Goal: Information Seeking & Learning: Check status

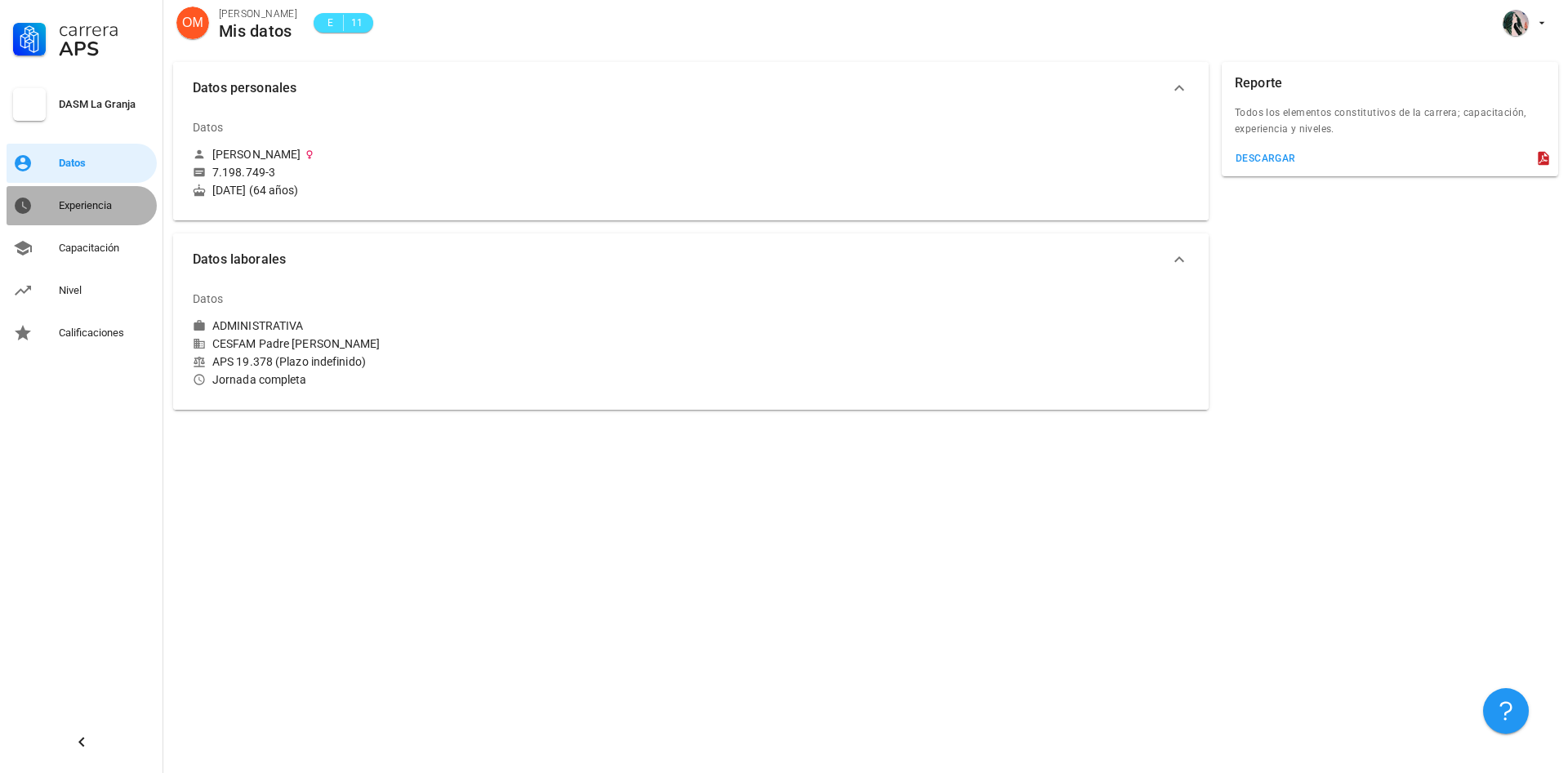
click at [115, 203] on div "Experiencia" at bounding box center [105, 205] width 92 height 13
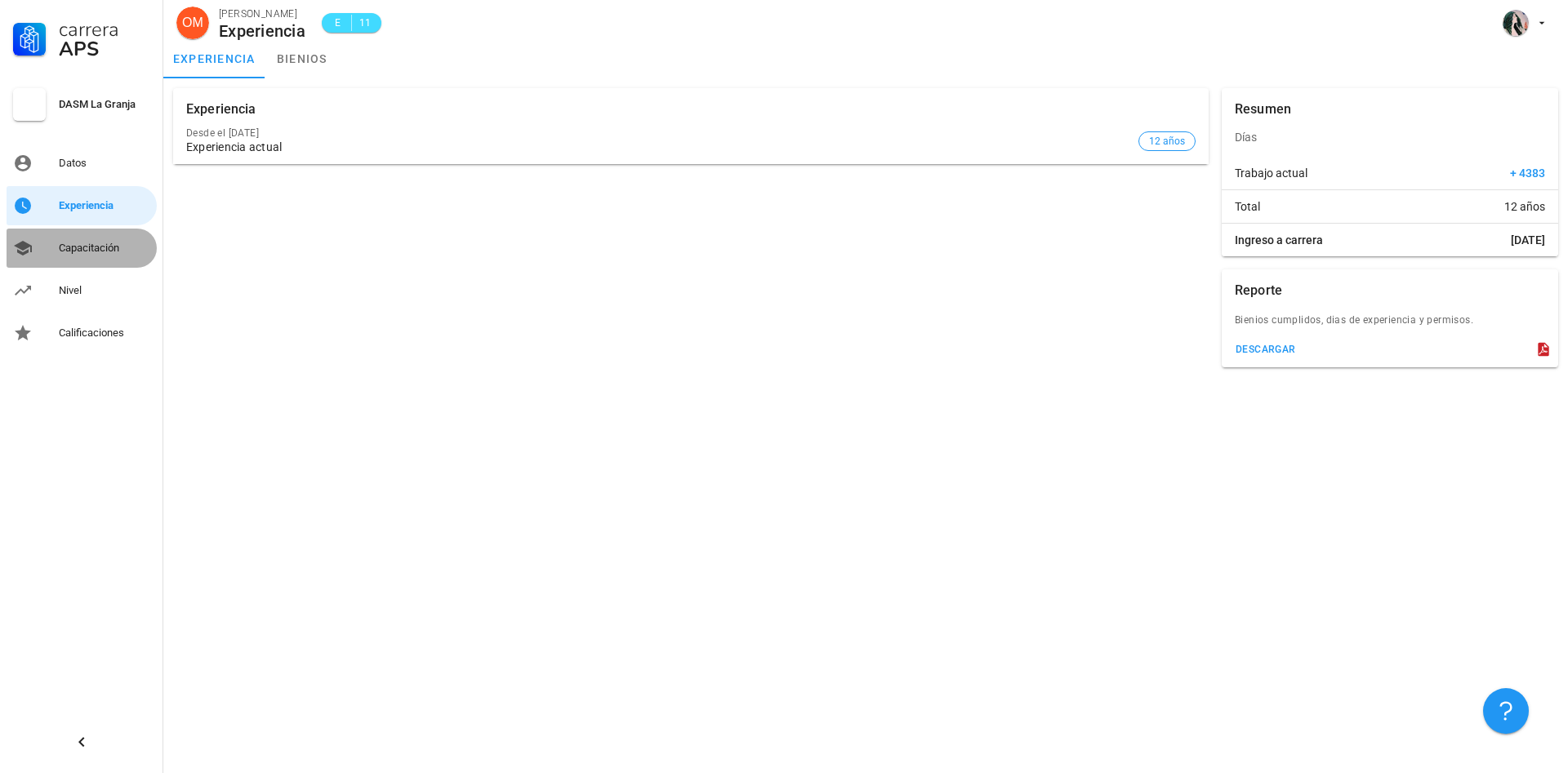
click at [128, 245] on div "Capacitación" at bounding box center [105, 248] width 92 height 13
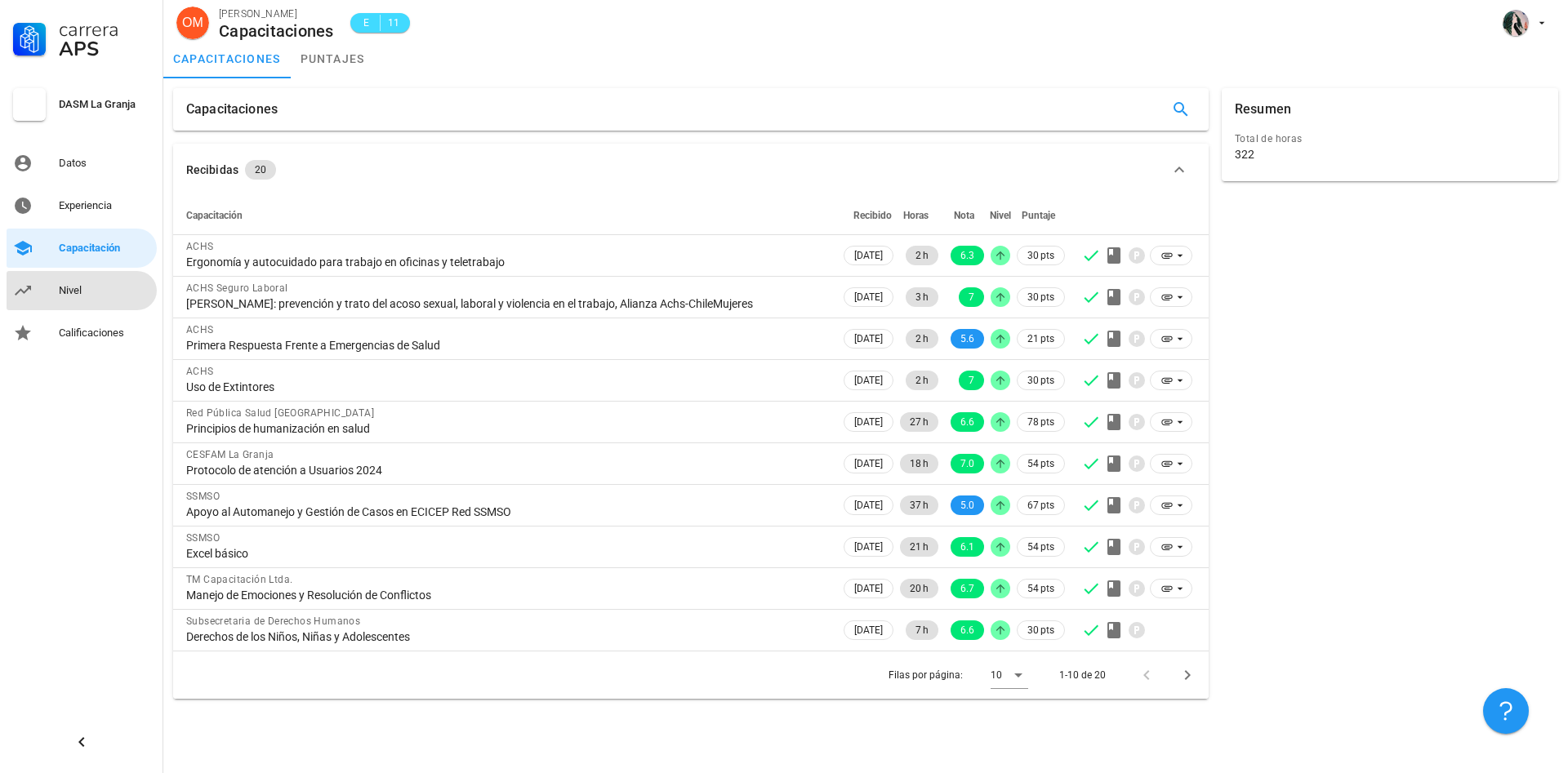
click at [91, 289] on div "Nivel" at bounding box center [105, 290] width 92 height 13
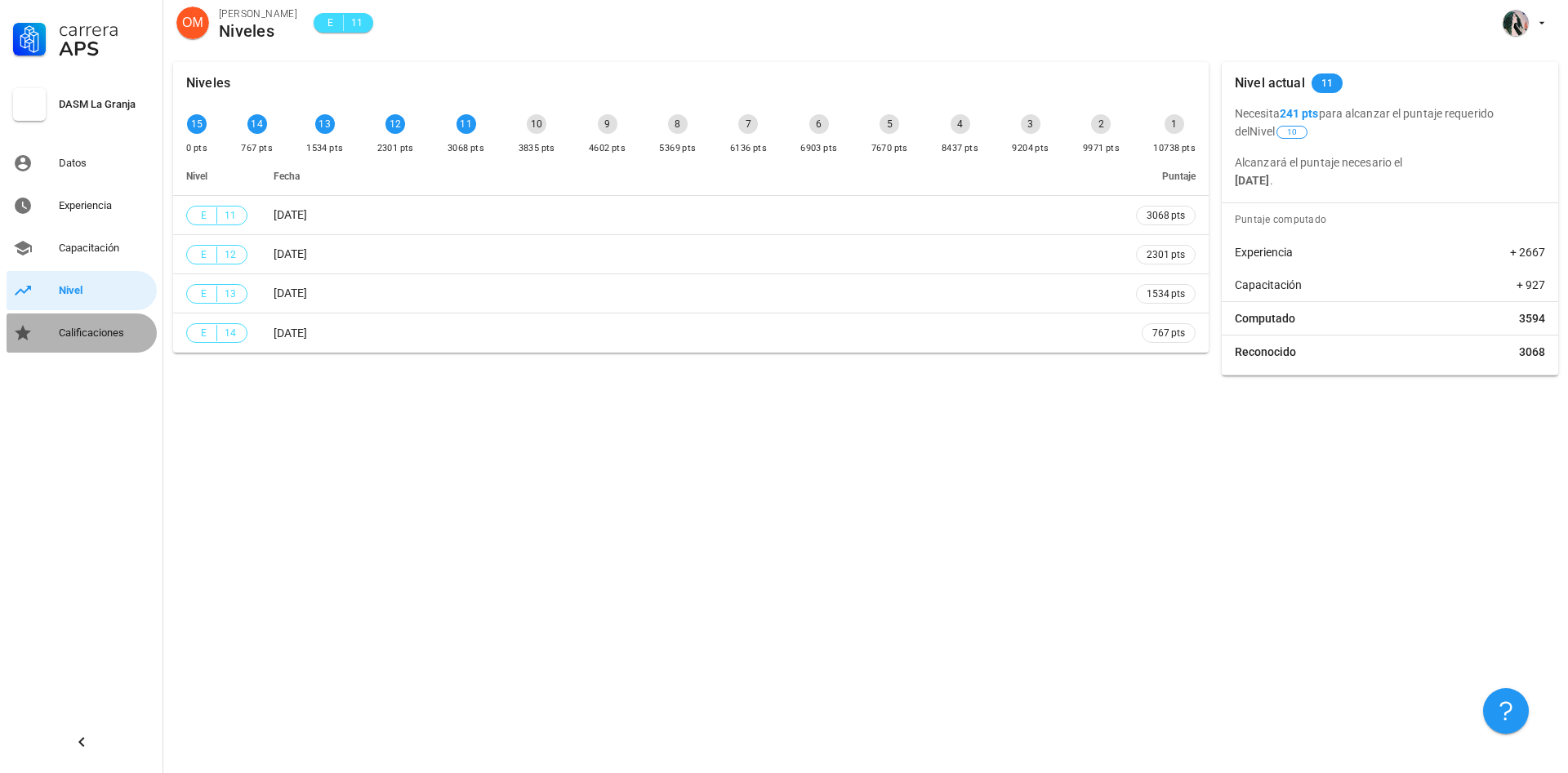
click at [121, 330] on div "Calificaciones" at bounding box center [105, 333] width 92 height 13
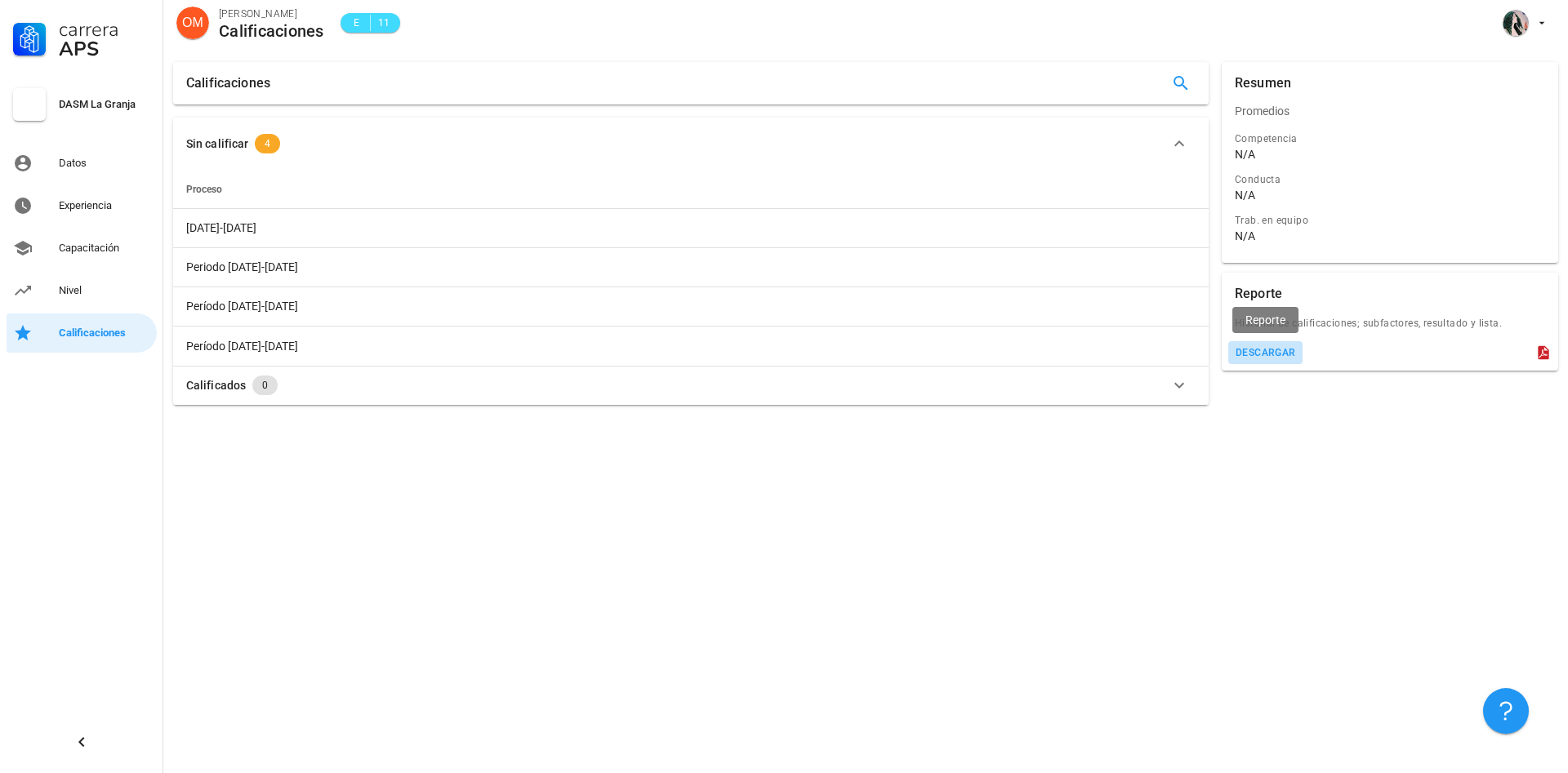
click at [1262, 346] on button "descargar" at bounding box center [1266, 353] width 75 height 22
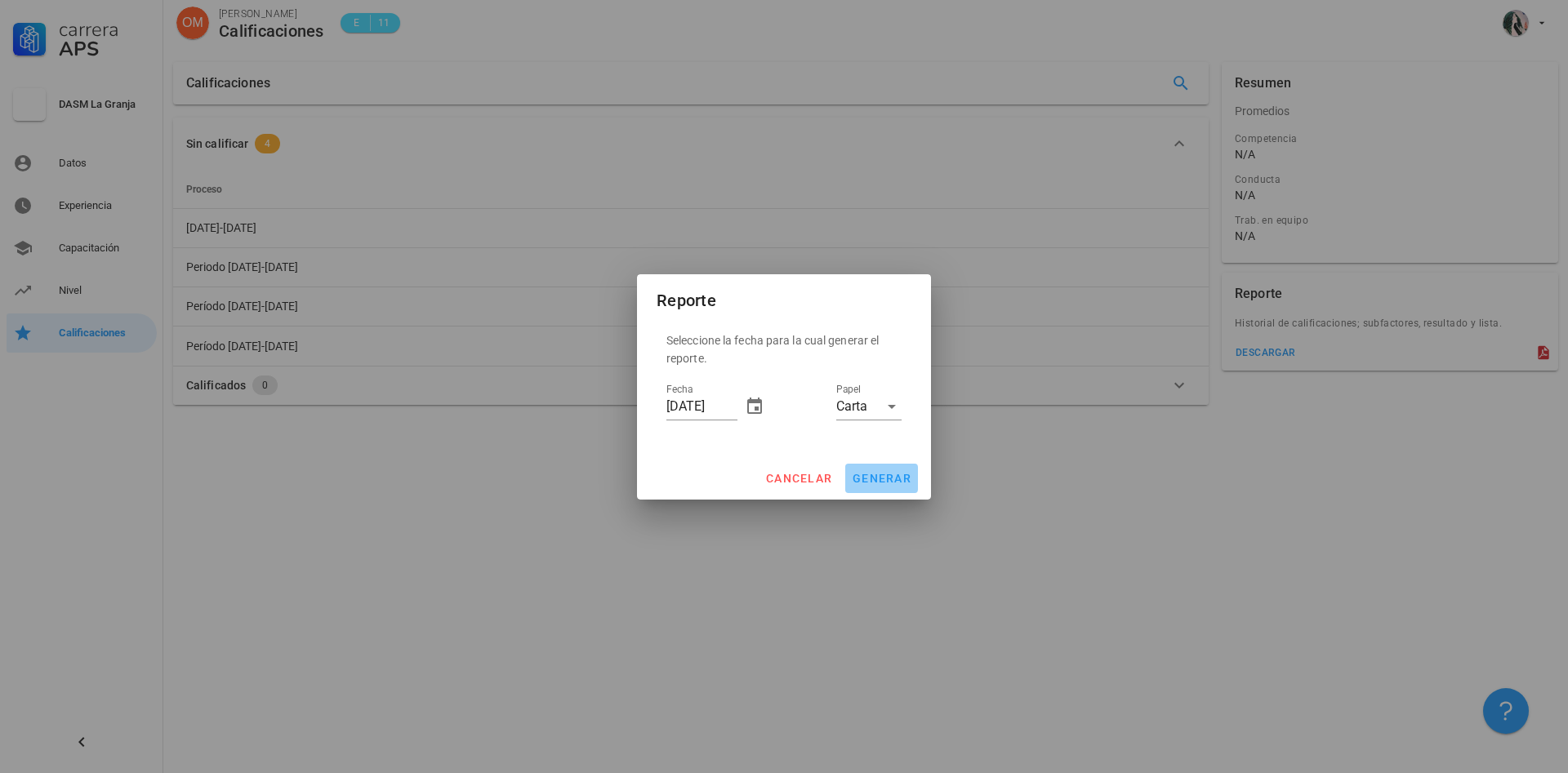
click at [869, 480] on span "generar" at bounding box center [882, 479] width 60 height 13
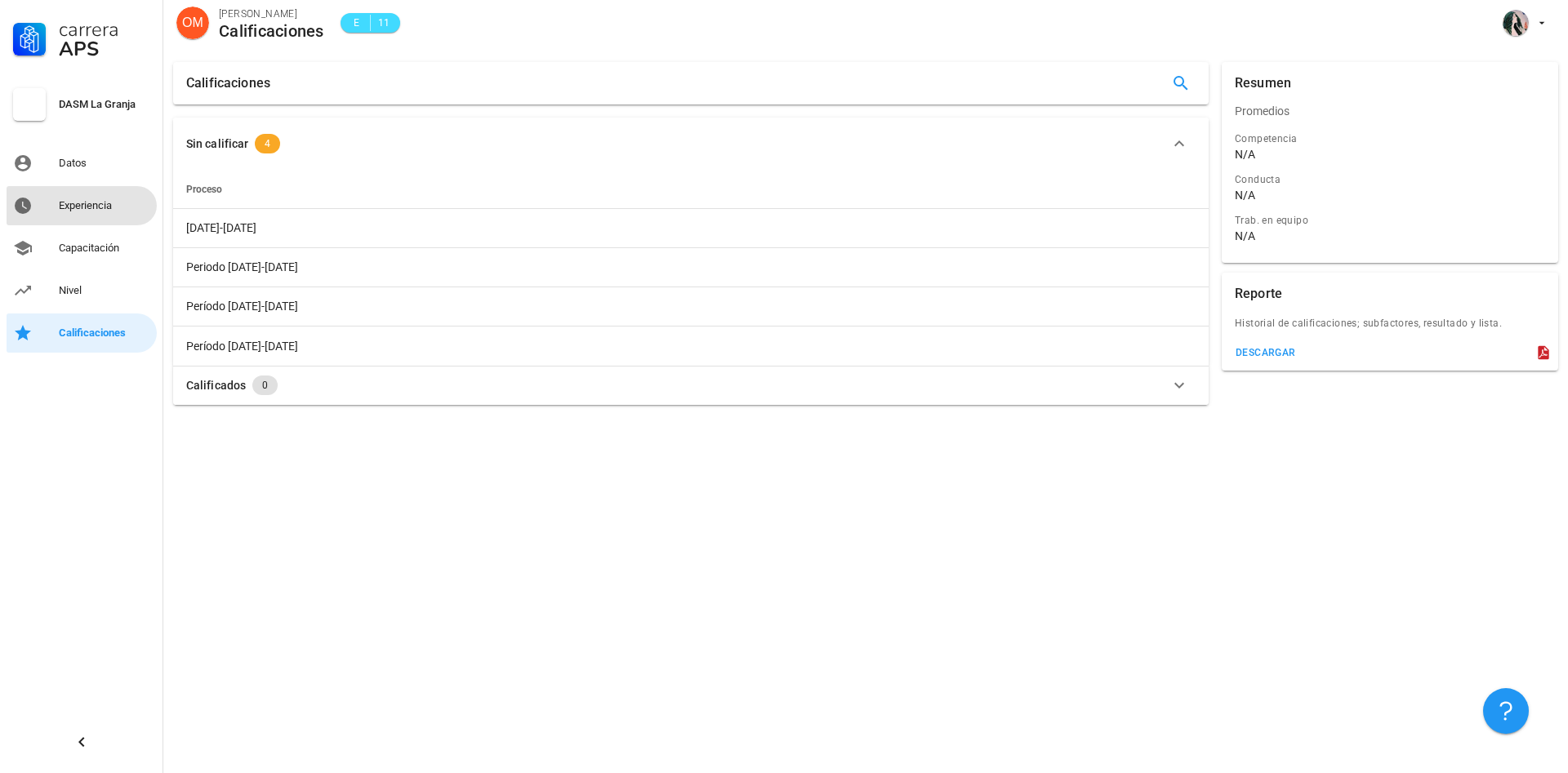
click at [96, 198] on div "Experiencia" at bounding box center [105, 205] width 92 height 26
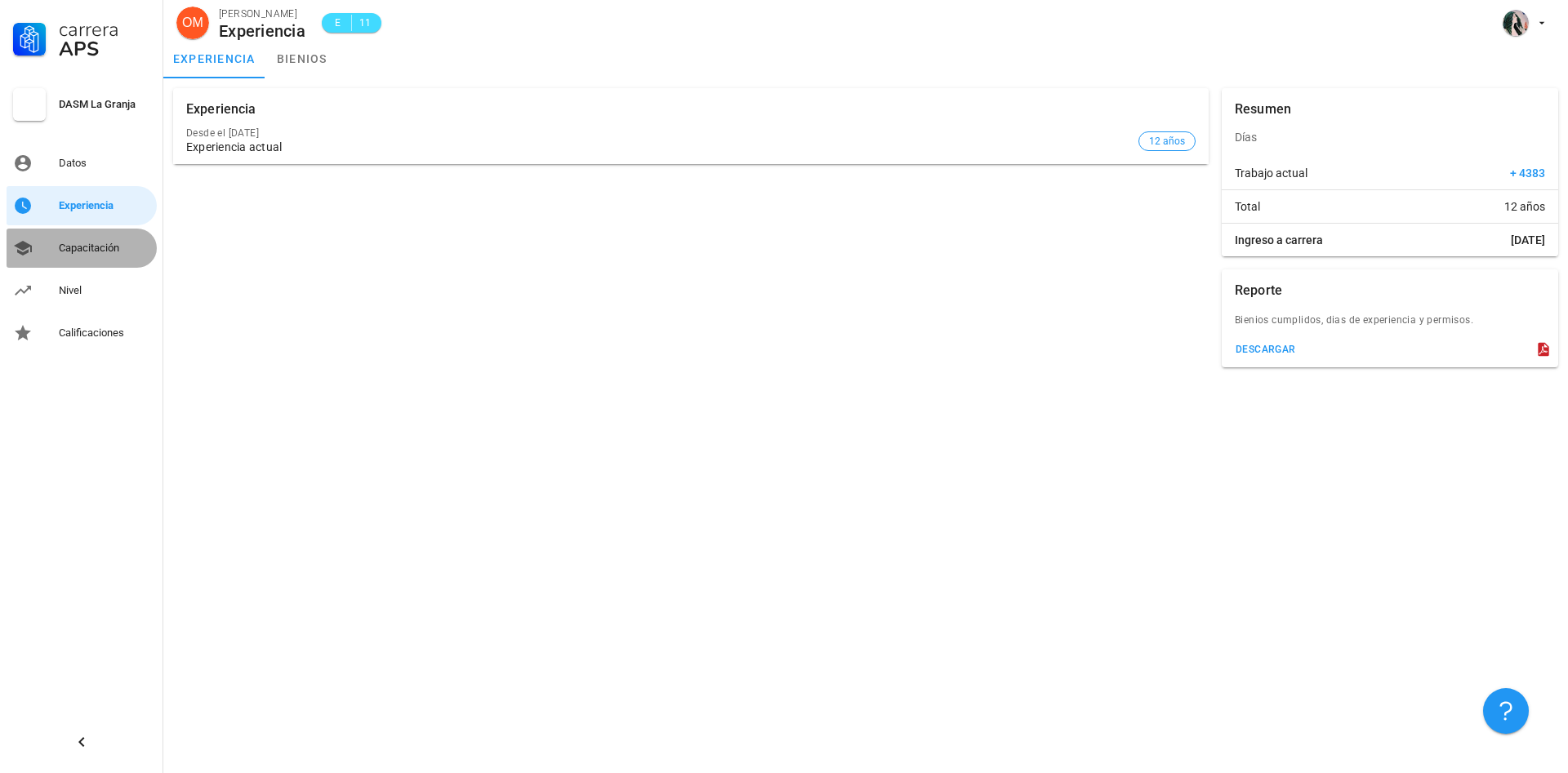
click at [122, 244] on div "Capacitación" at bounding box center [105, 248] width 92 height 13
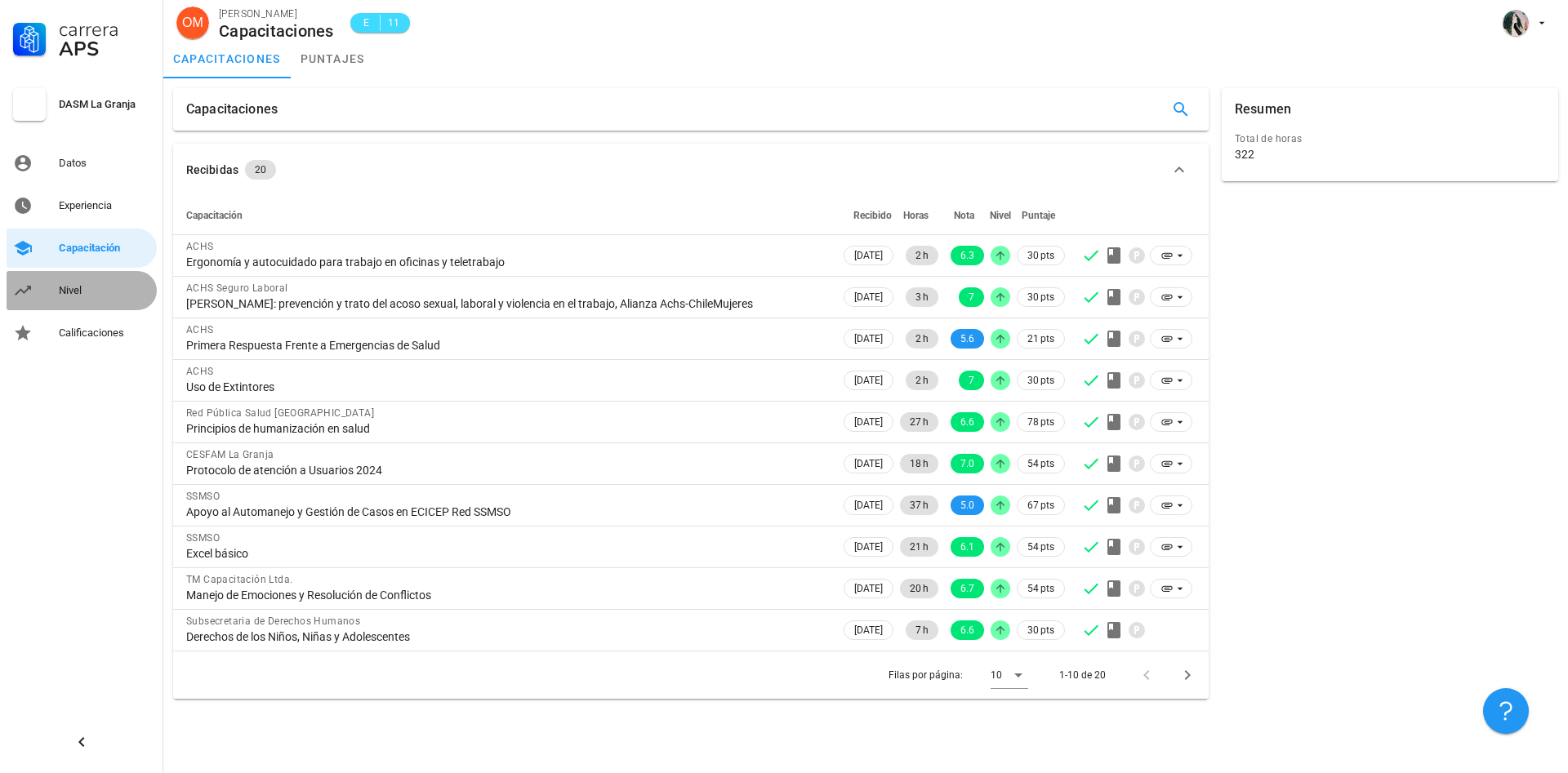
click at [82, 286] on div "Nivel" at bounding box center [105, 290] width 92 height 13
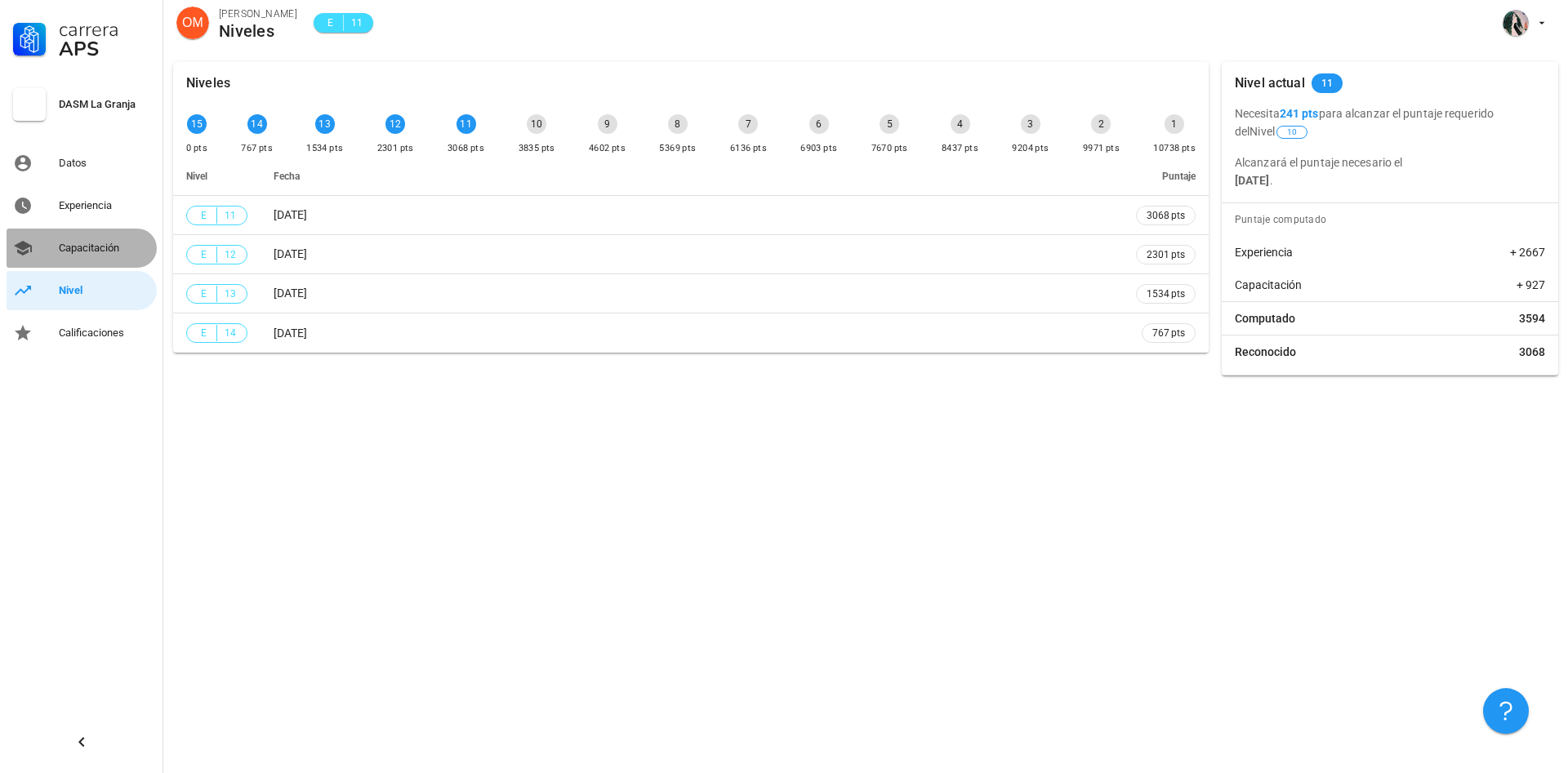
click at [115, 245] on div "Capacitación" at bounding box center [105, 248] width 92 height 13
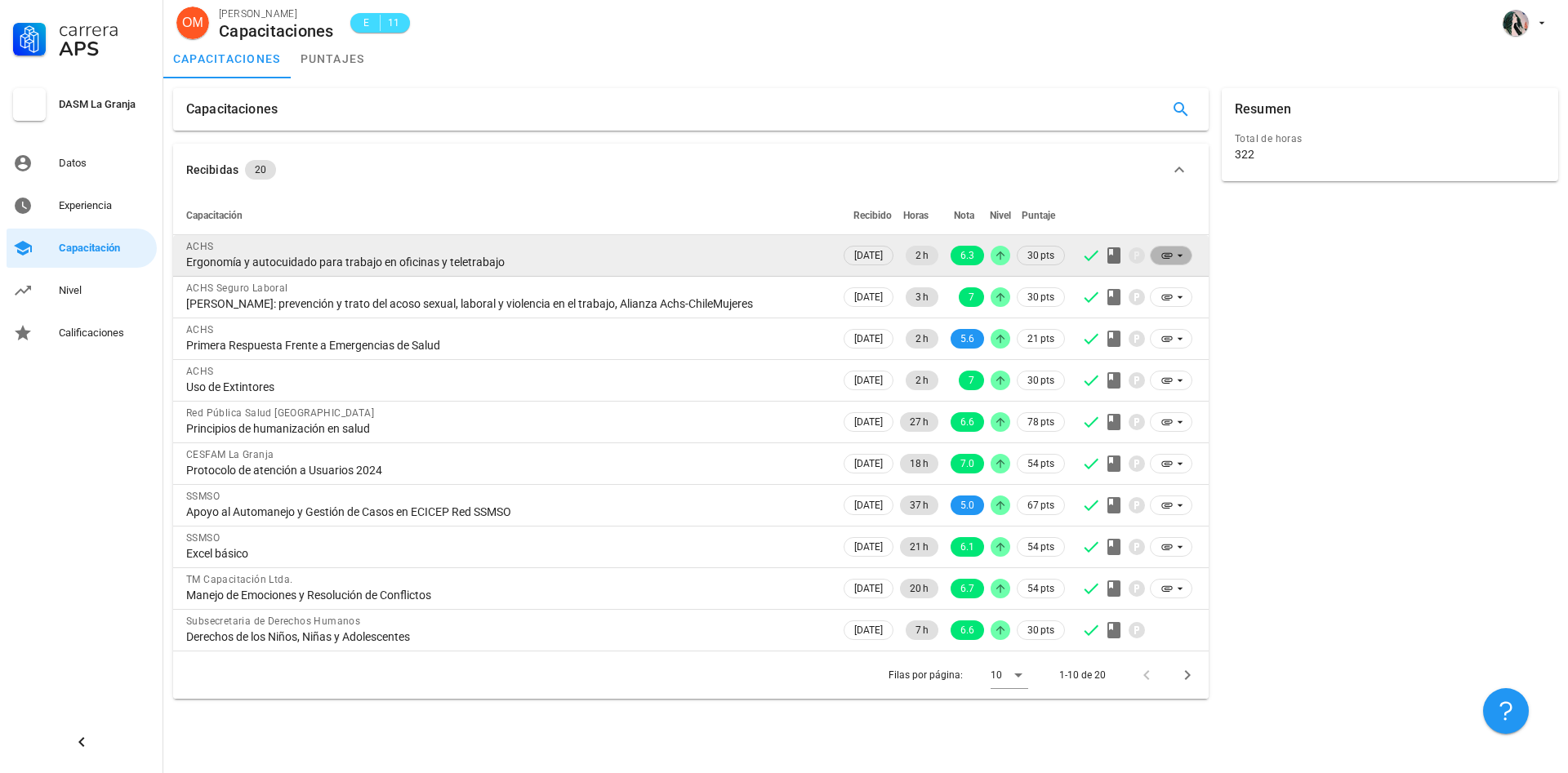
click at [1177, 255] on icon at bounding box center [1180, 256] width 13 height 13
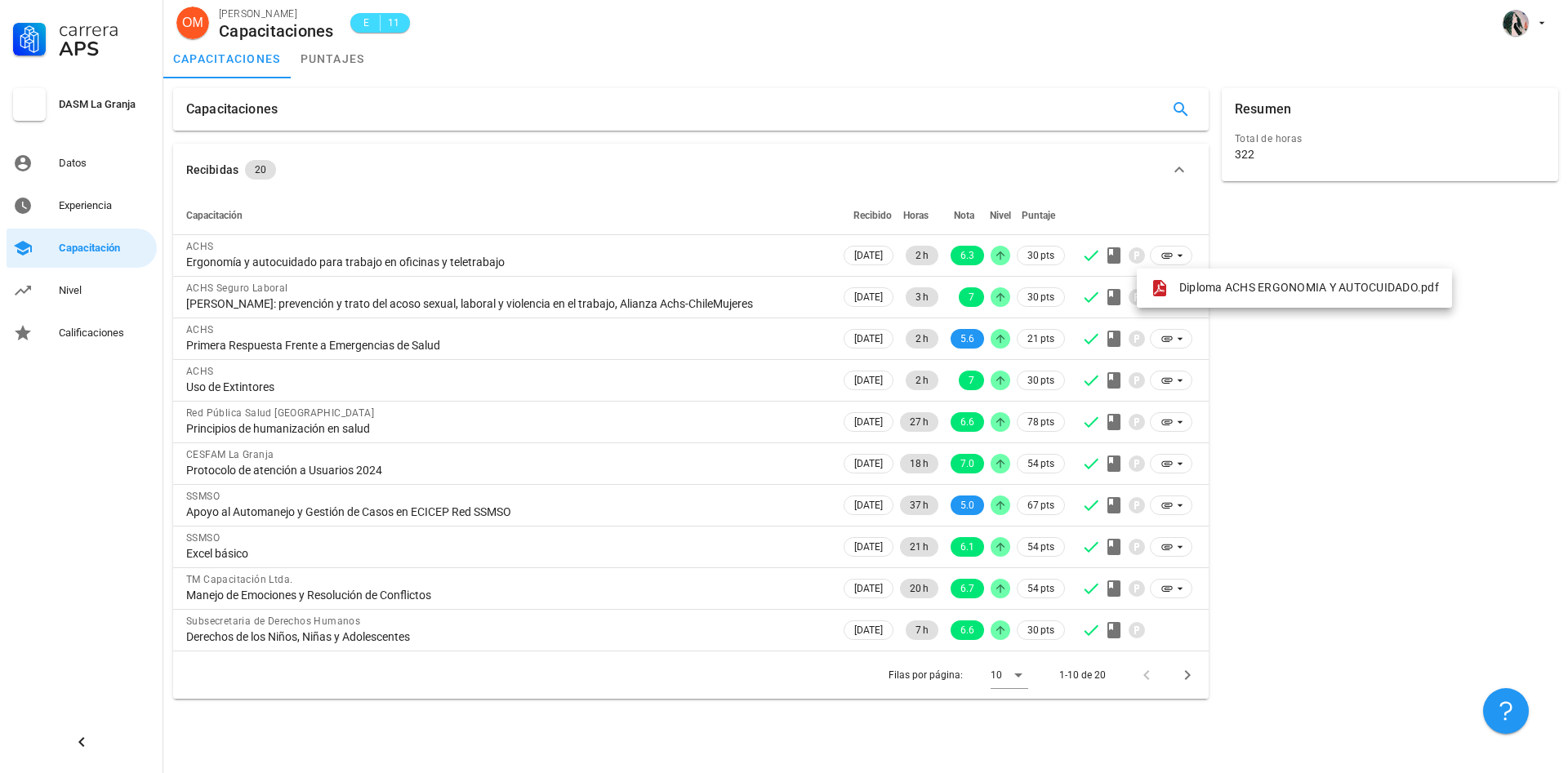
click at [1257, 407] on div "Resumen Total de horas 322" at bounding box center [1391, 393] width 349 height 624
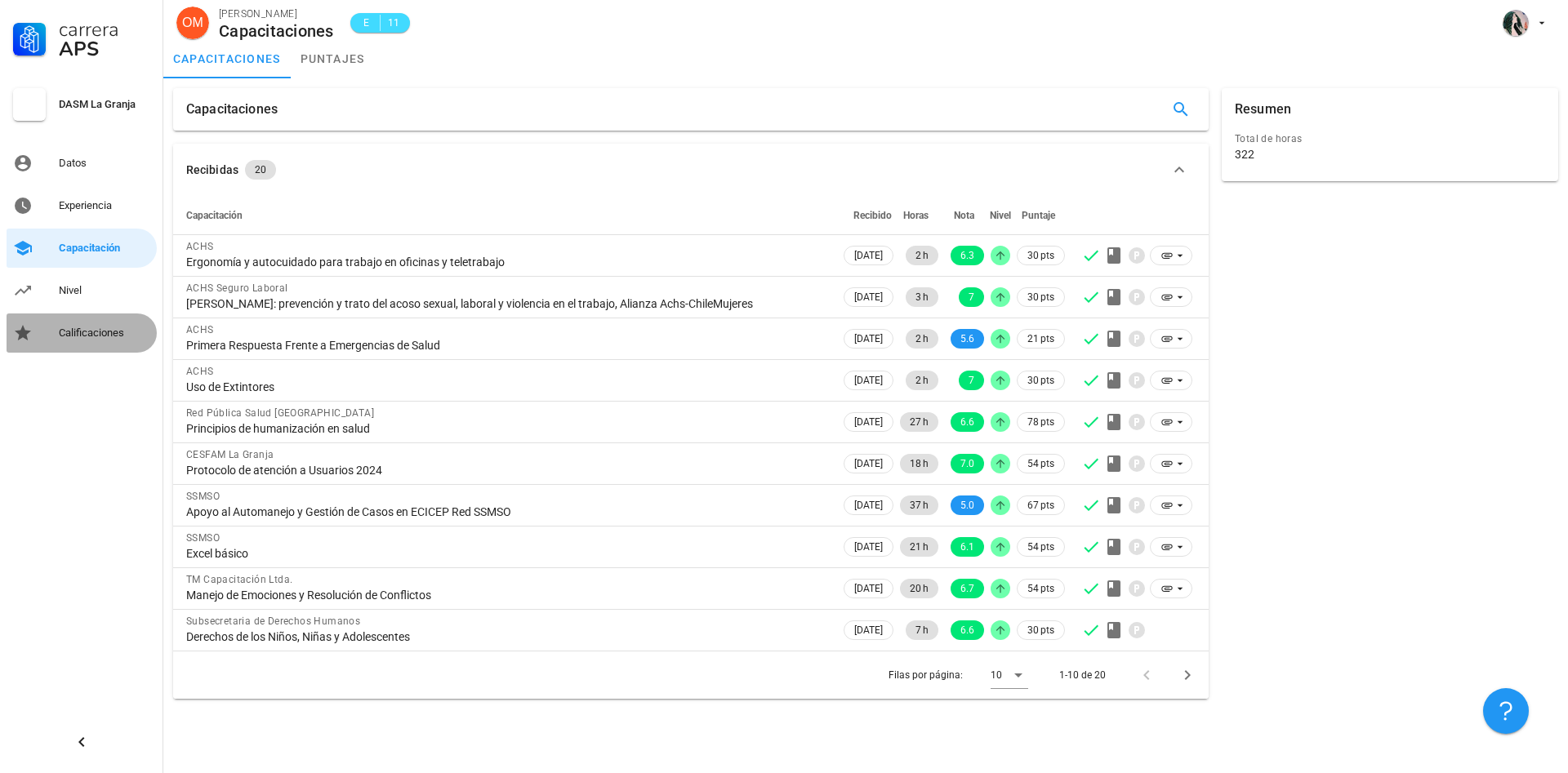
click at [118, 333] on div "Calificaciones" at bounding box center [105, 333] width 92 height 13
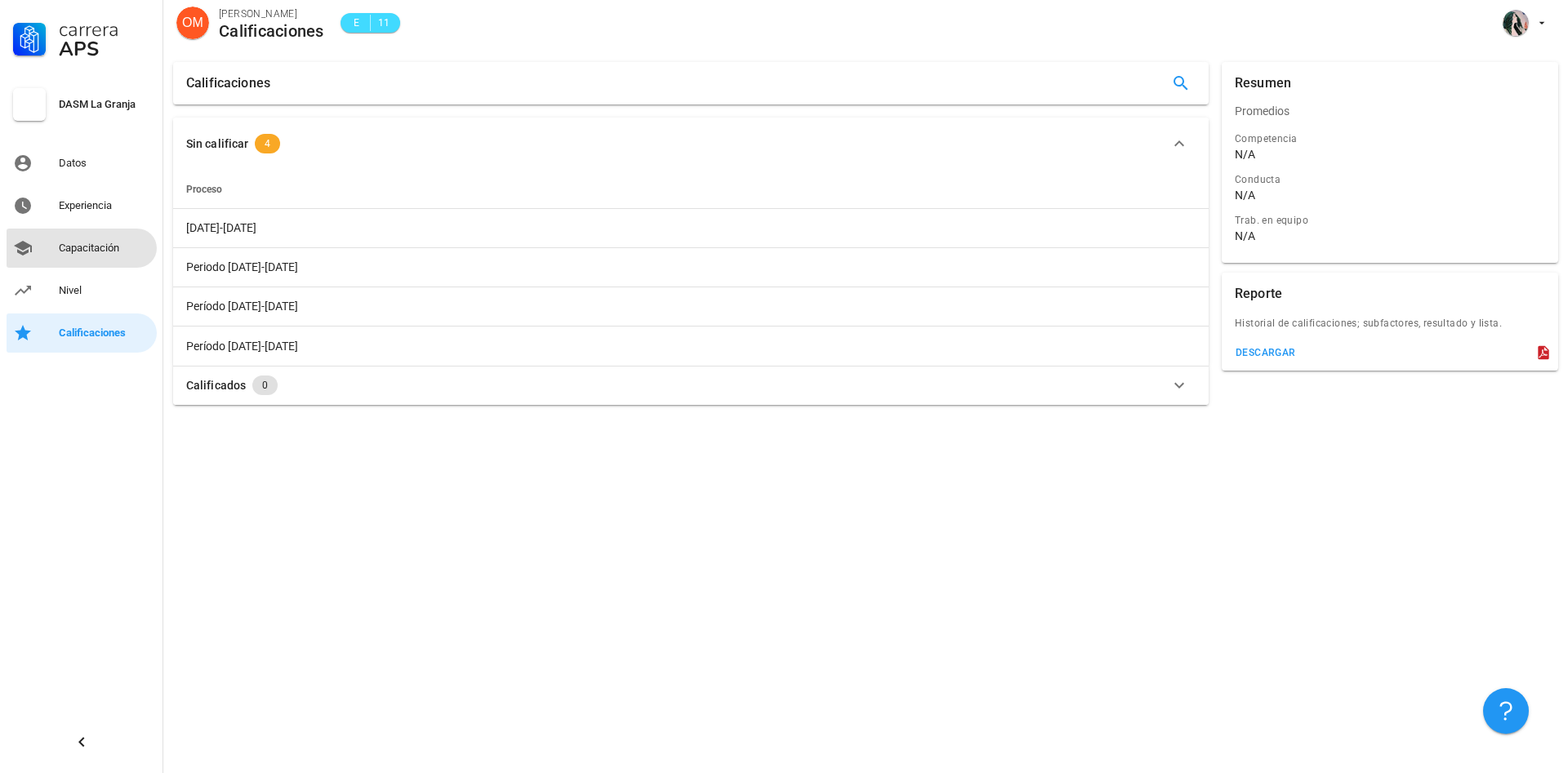
click at [87, 251] on div "Capacitación" at bounding box center [105, 248] width 92 height 13
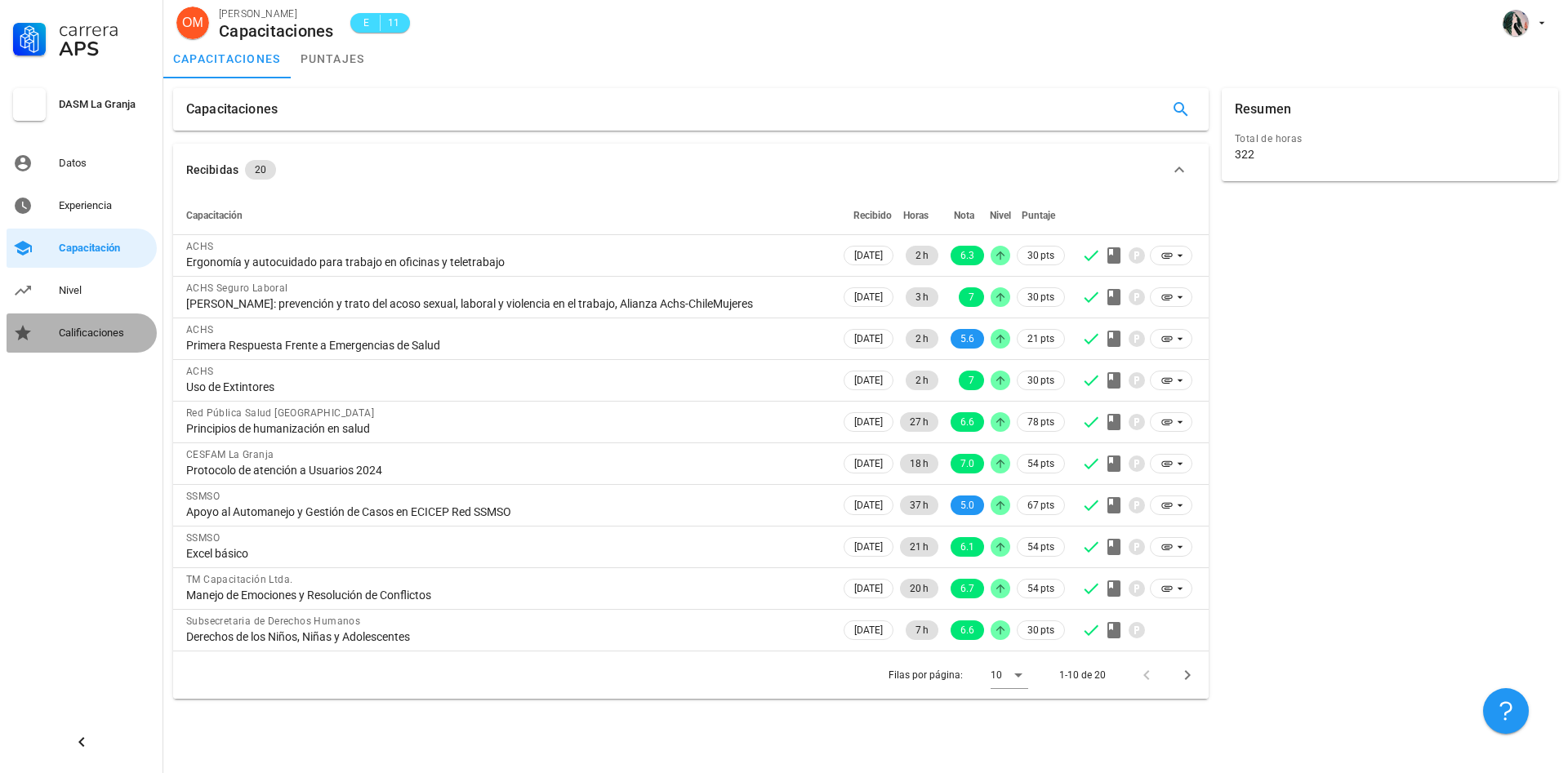
click at [109, 329] on div "Calificaciones" at bounding box center [105, 333] width 92 height 13
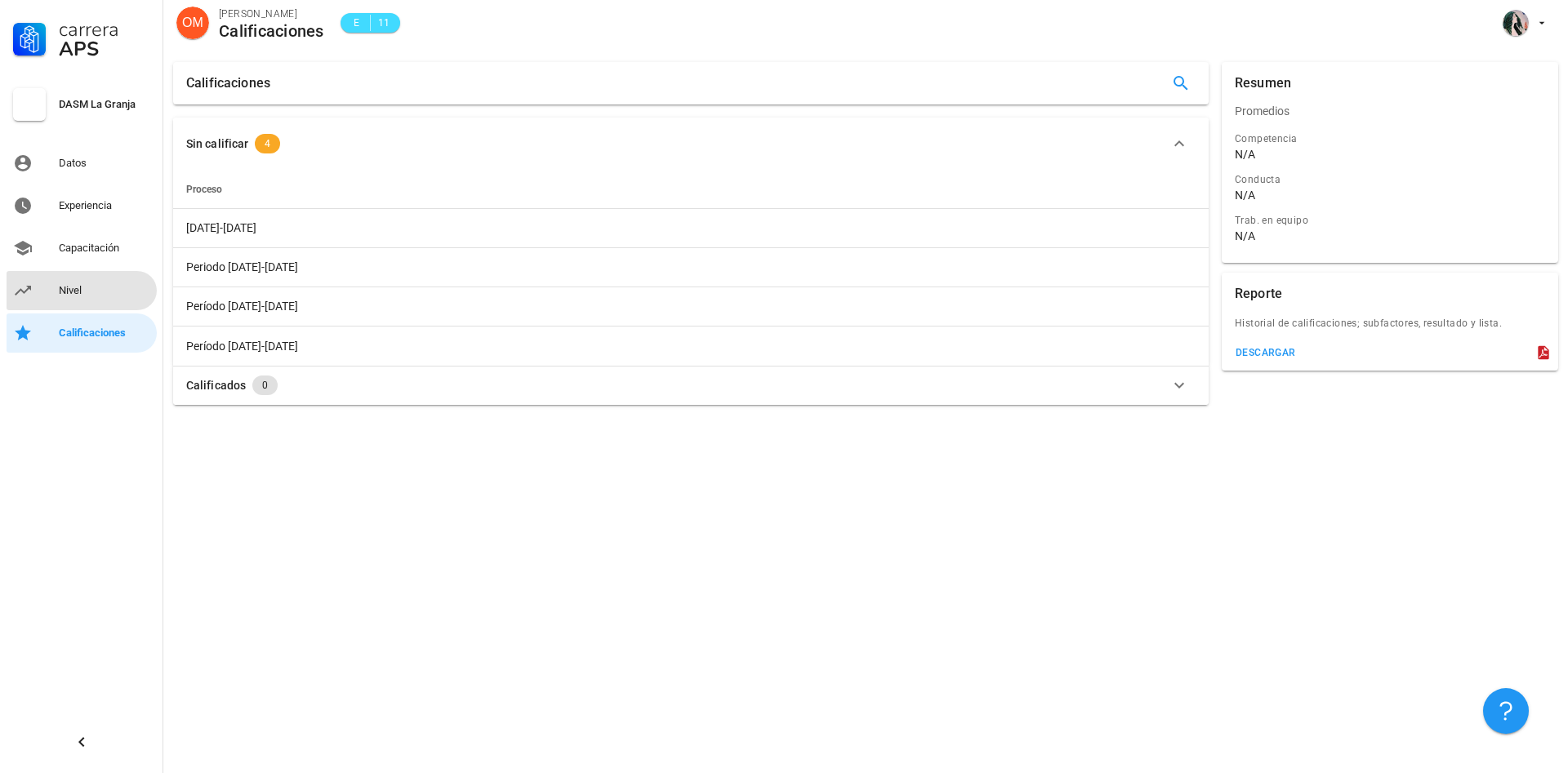
click at [70, 291] on div "Nivel" at bounding box center [105, 290] width 92 height 13
